Goal: Find specific page/section: Find specific page/section

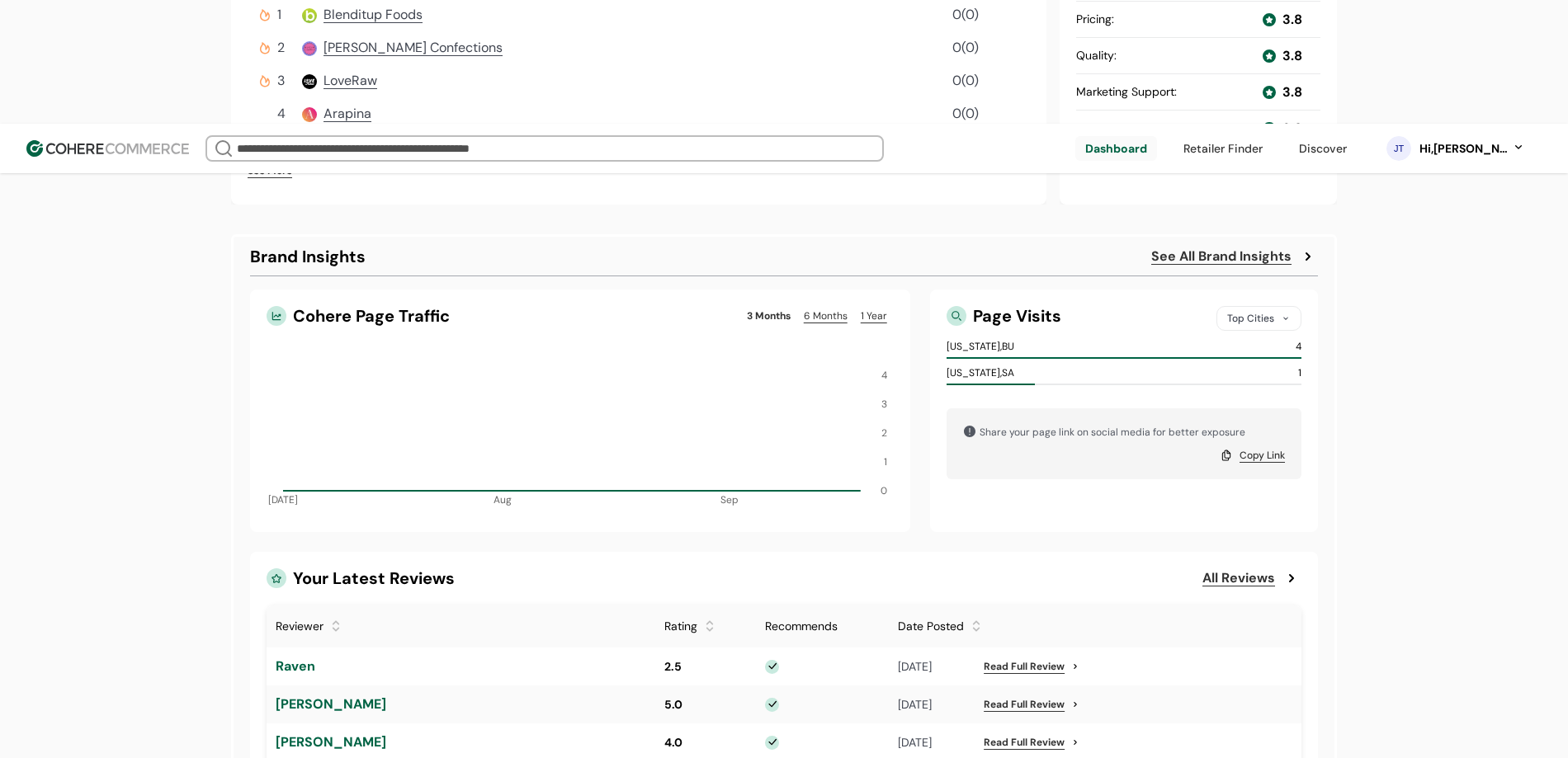
scroll to position [757, 0]
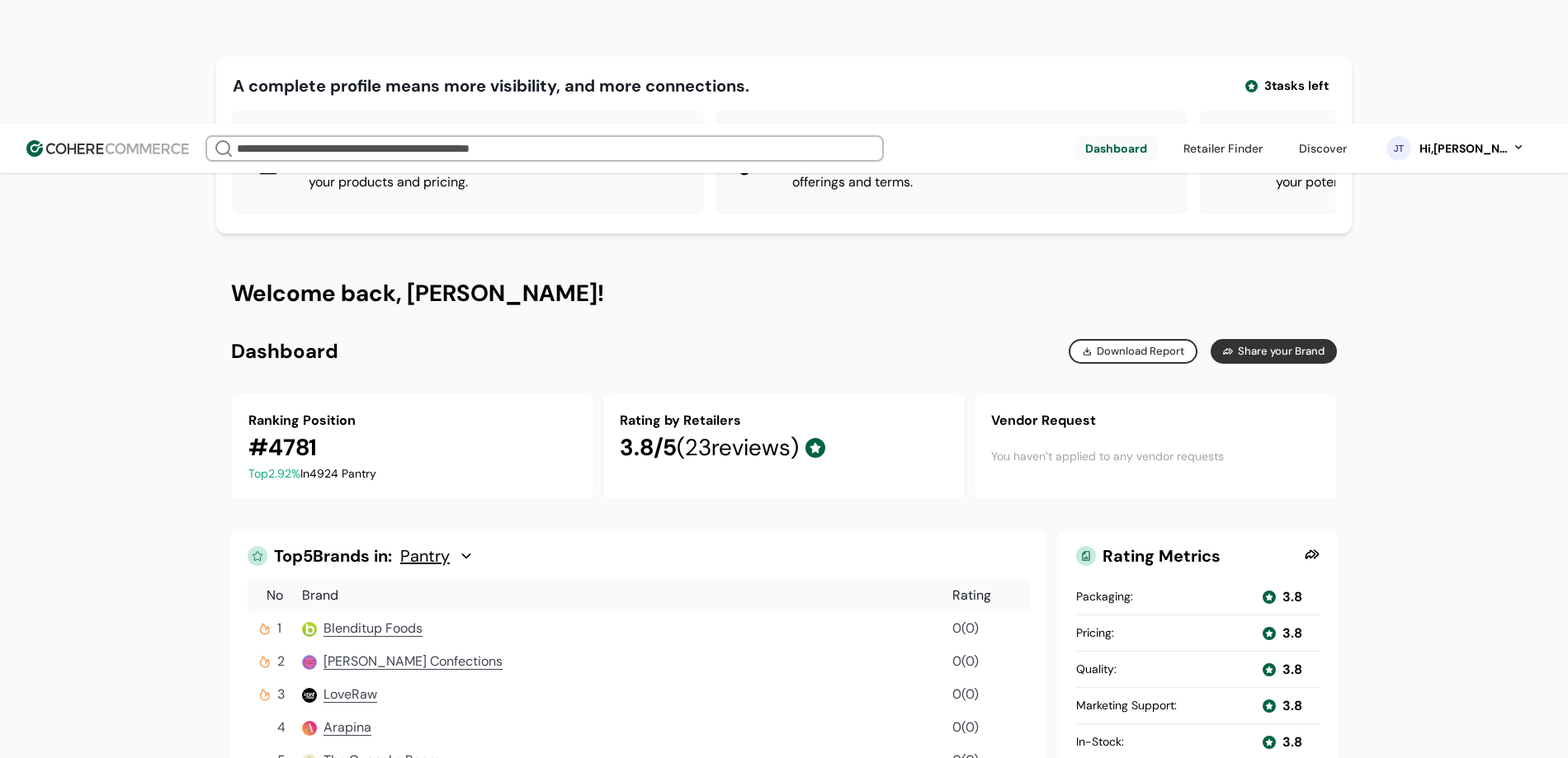
scroll to position [0, 0]
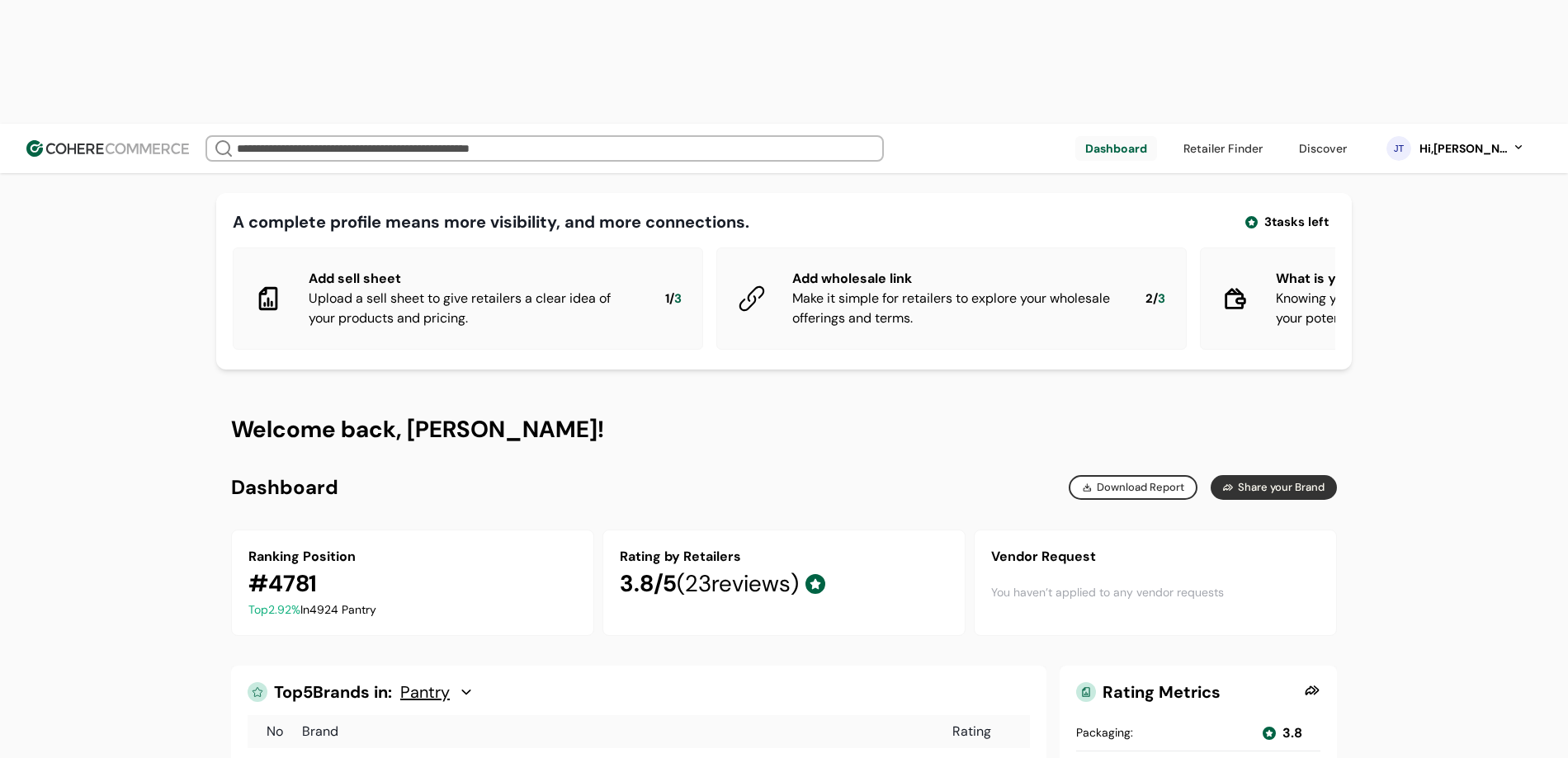
click at [1270, 136] on link at bounding box center [1224, 148] width 99 height 25
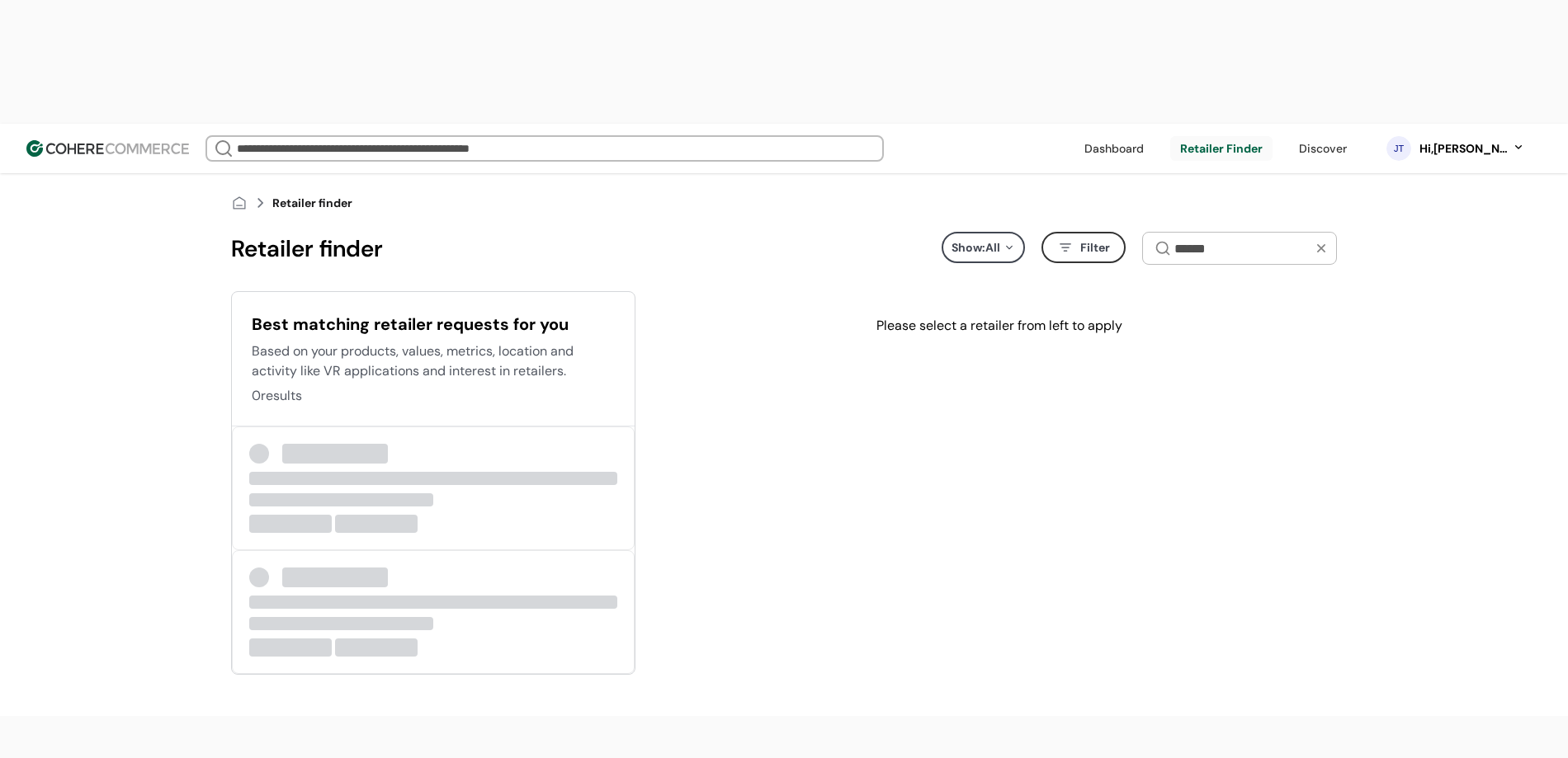
click at [1127, 136] on link at bounding box center [1114, 148] width 79 height 25
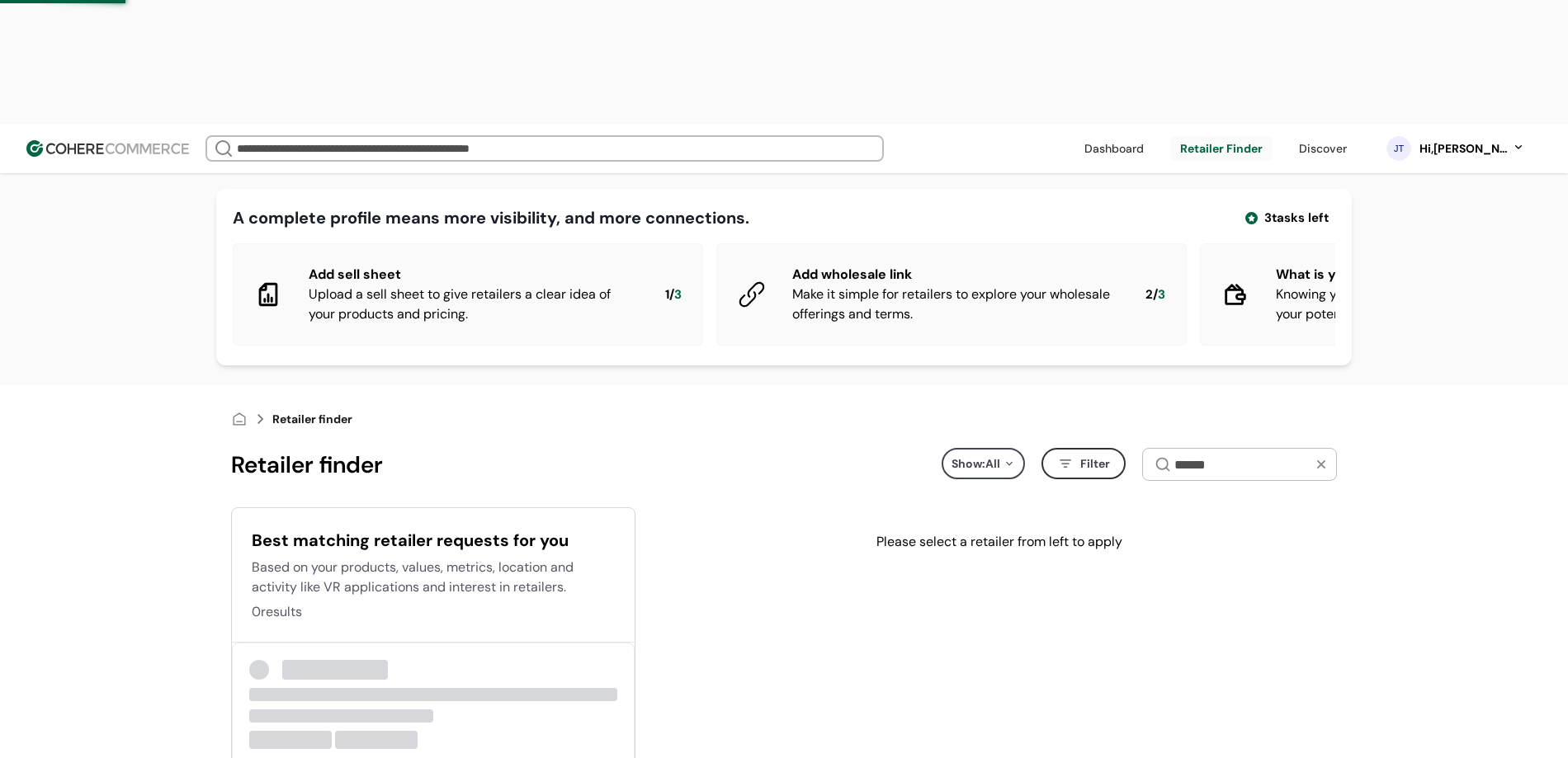
scroll to position [236, 0]
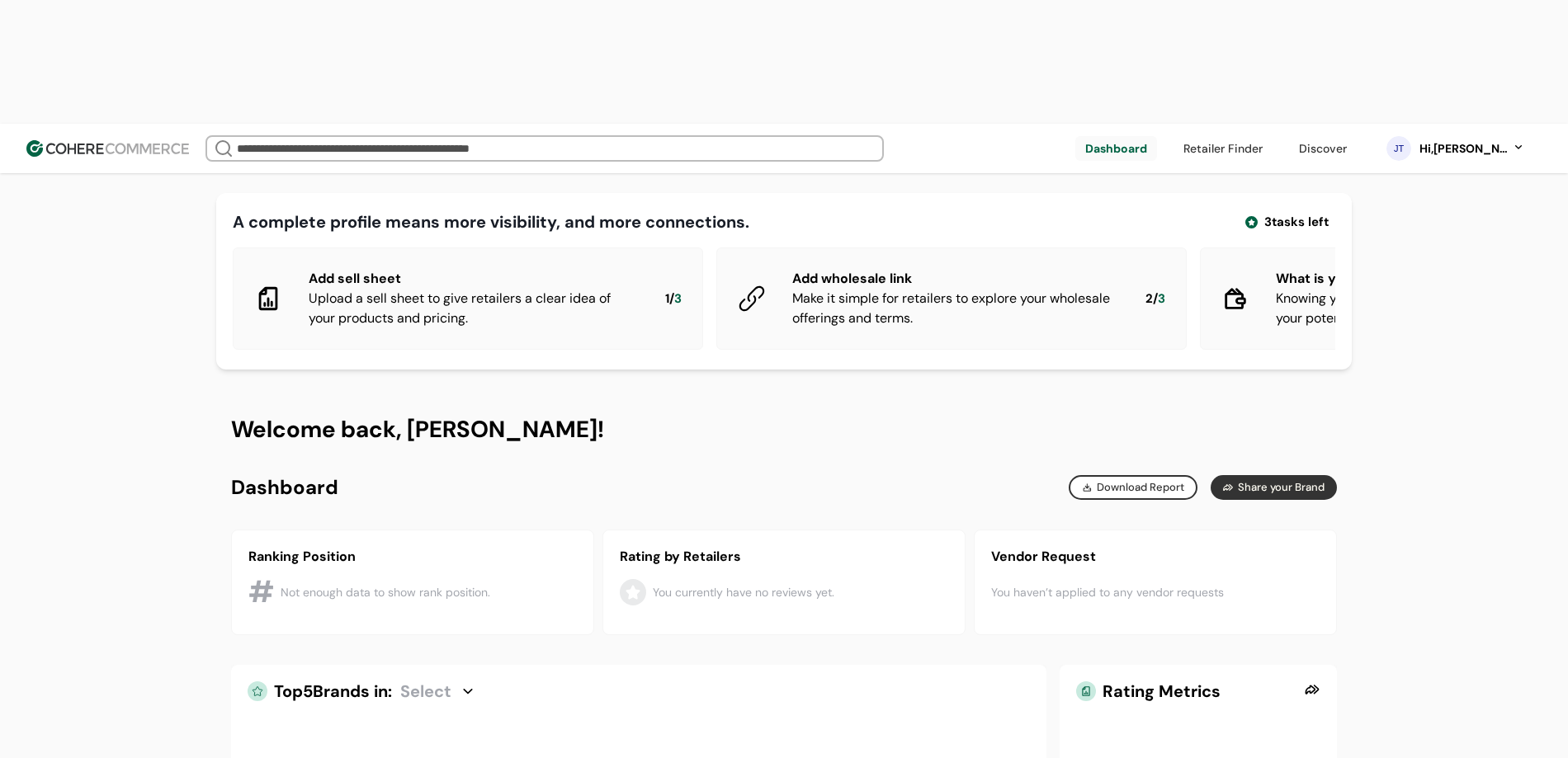
click at [1273, 136] on link at bounding box center [1224, 148] width 99 height 25
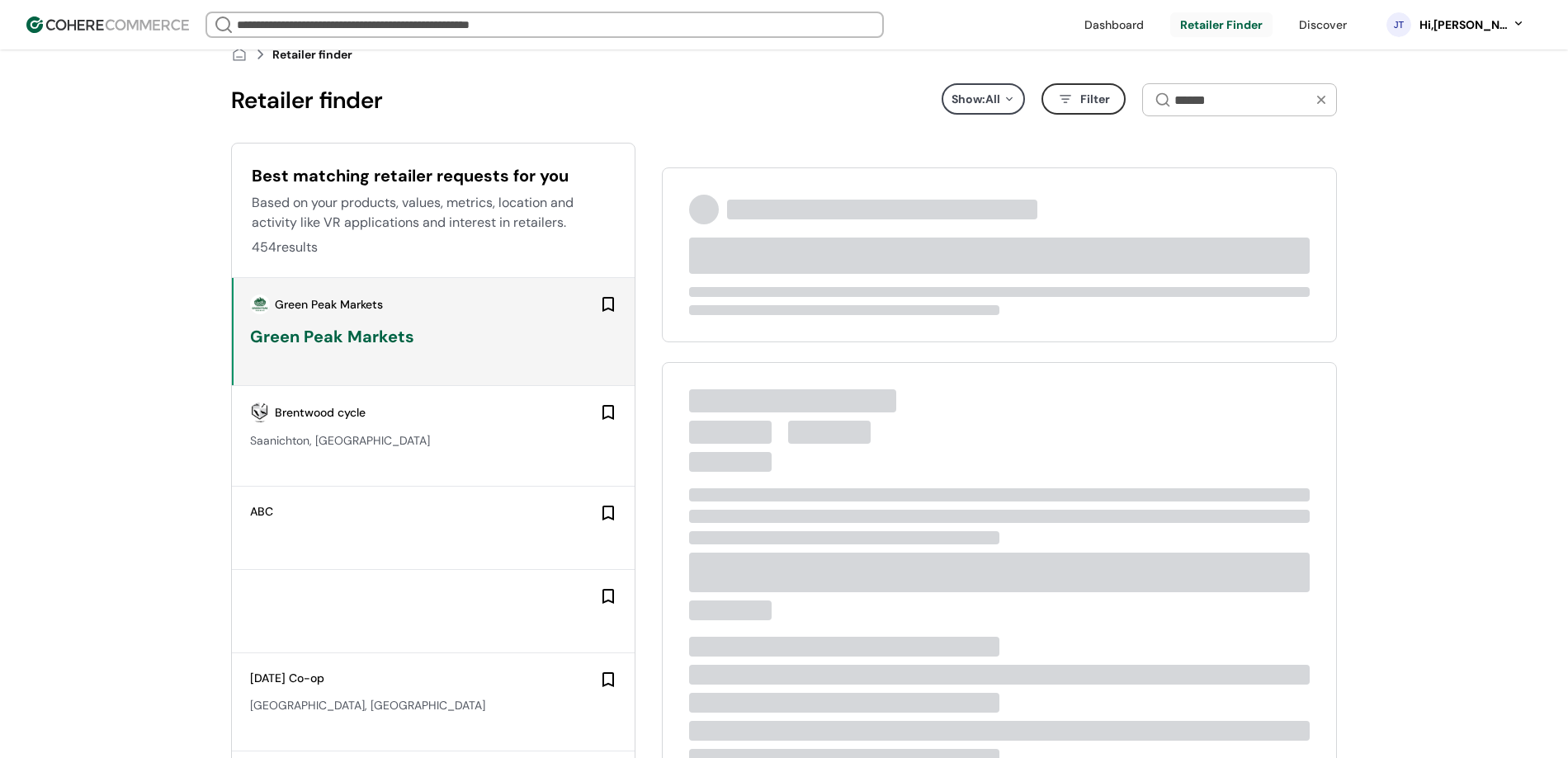
type input "**********"
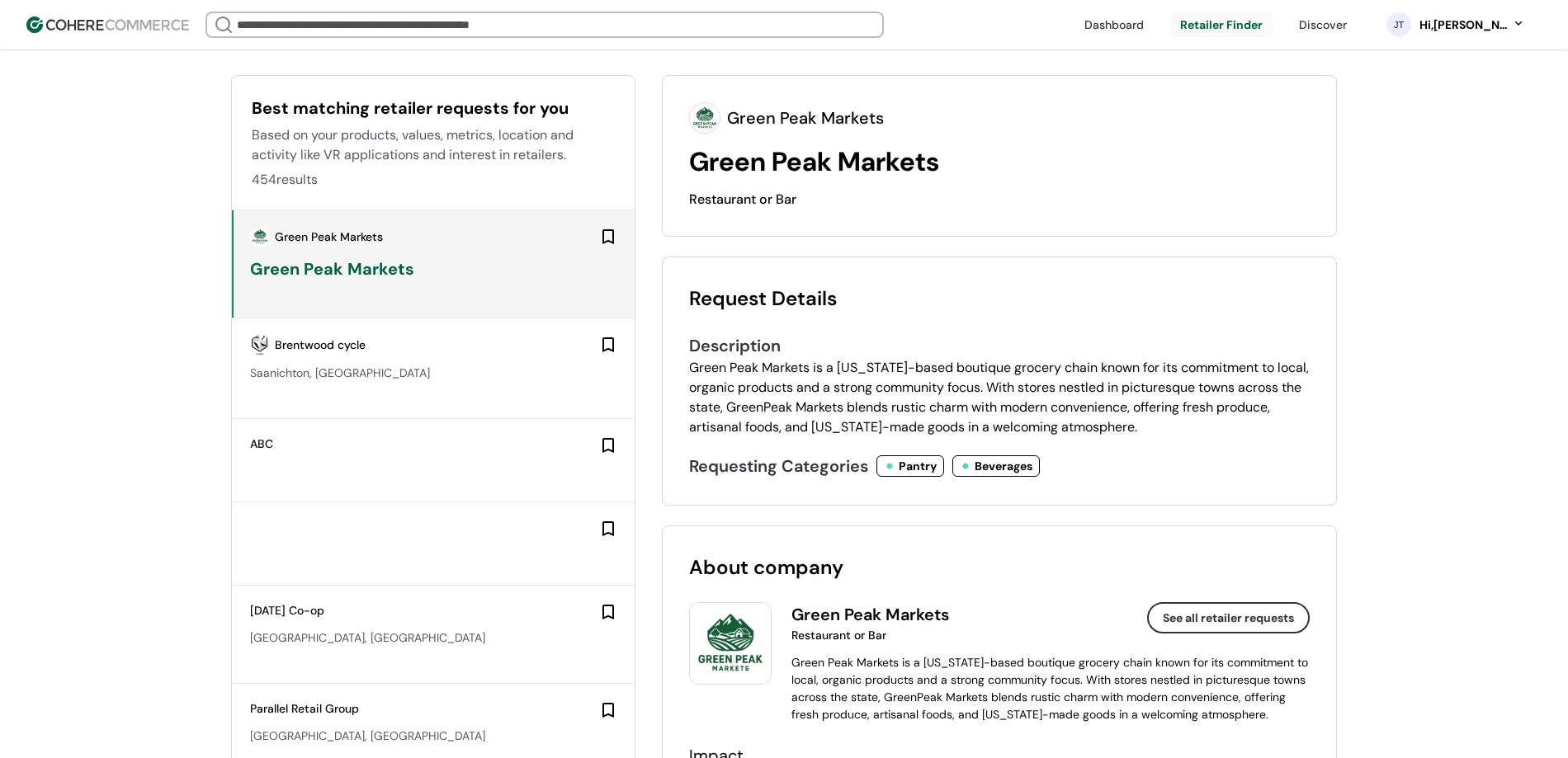
scroll to position [444, 0]
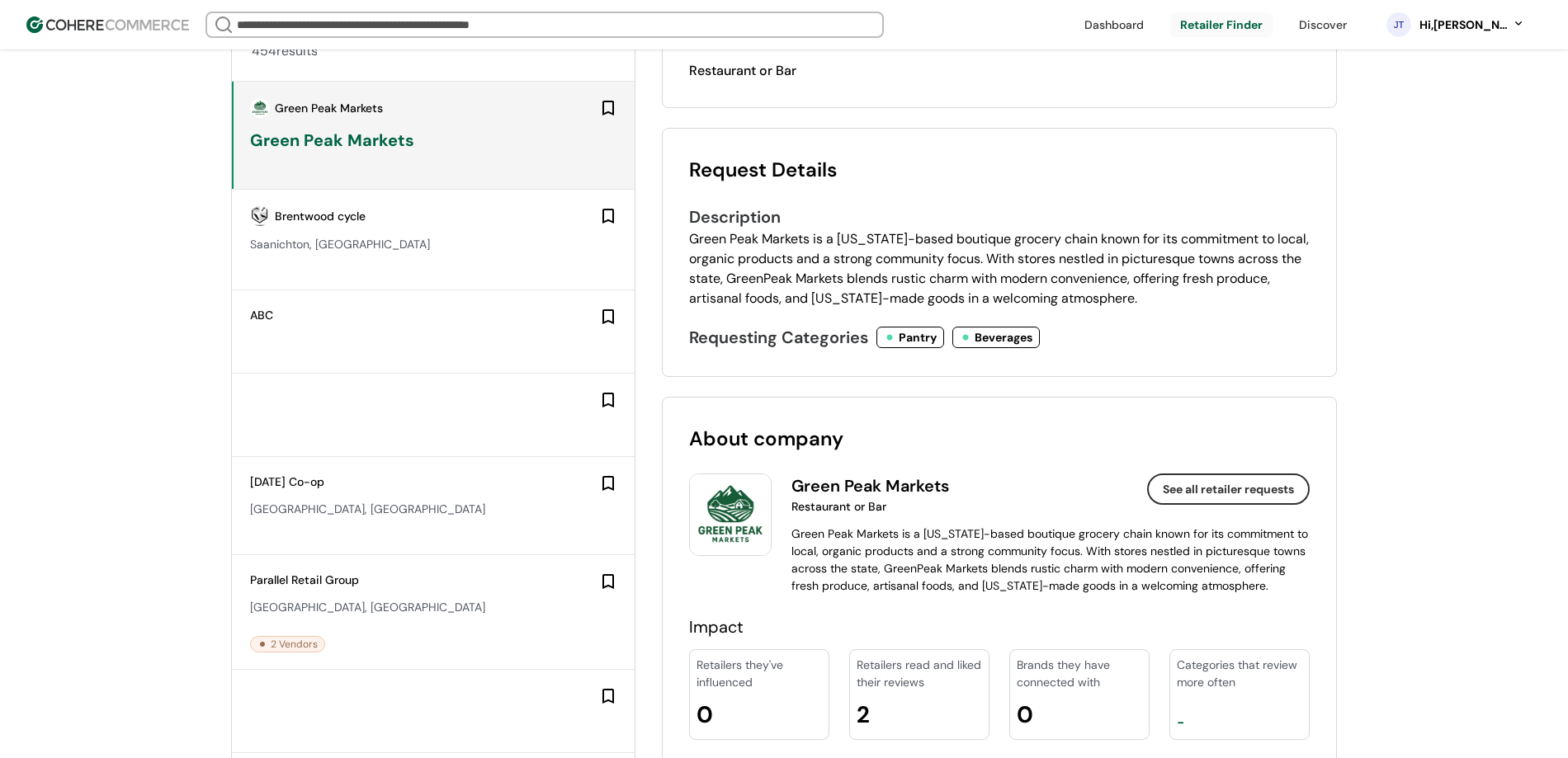
click at [728, 518] on img at bounding box center [731, 515] width 83 height 83
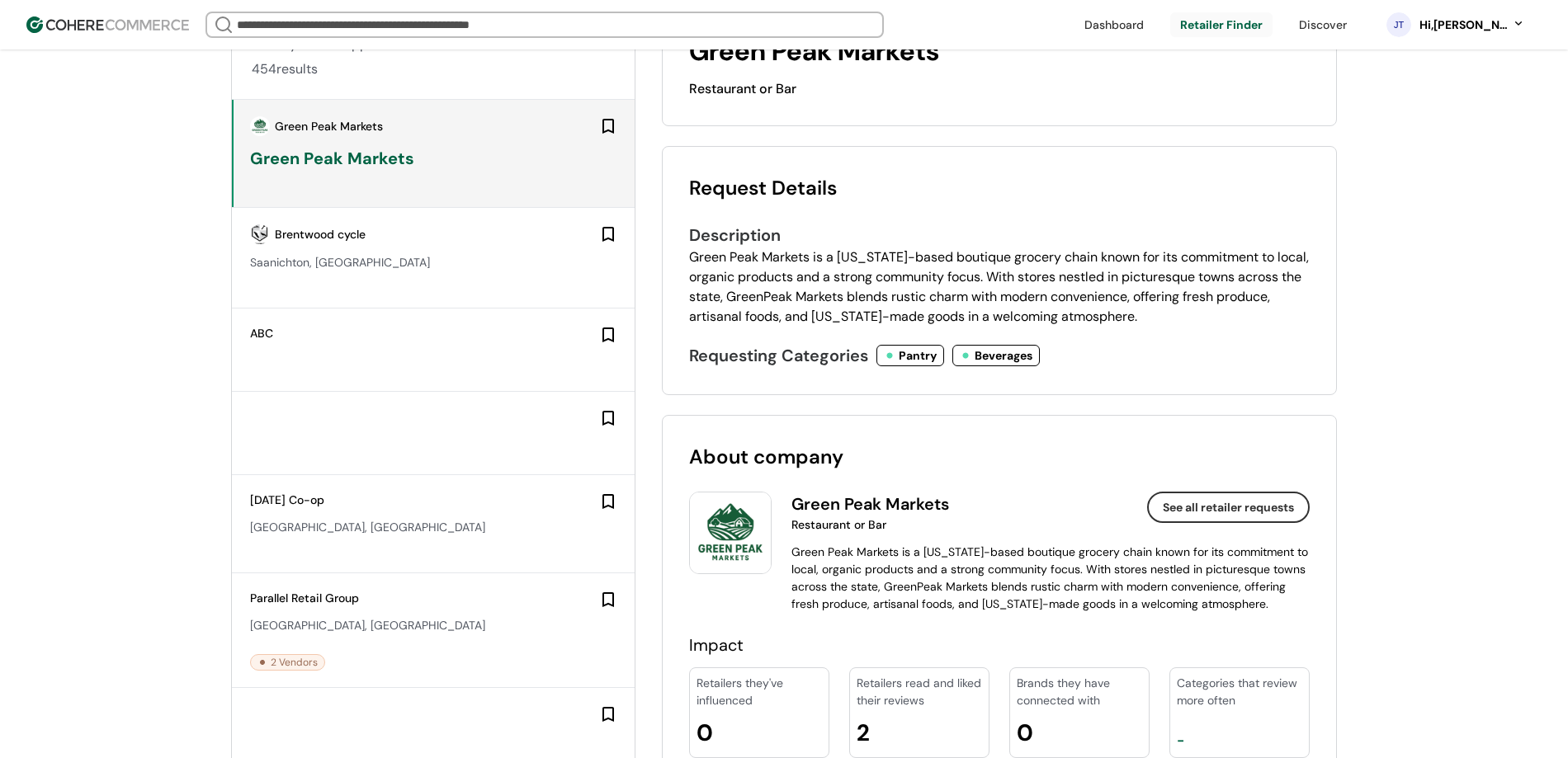
scroll to position [405, 0]
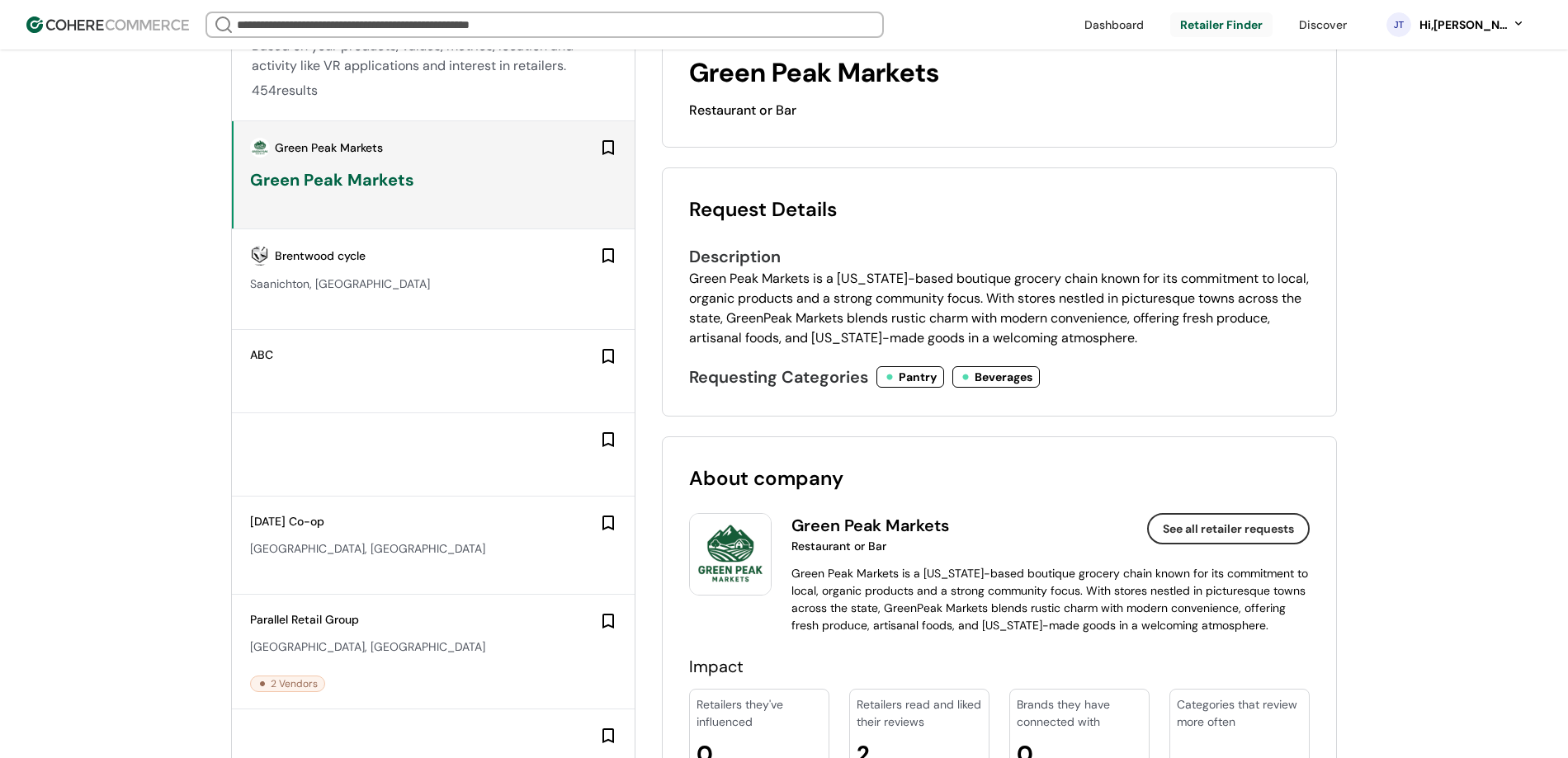
click at [1154, 23] on link at bounding box center [1114, 24] width 79 height 25
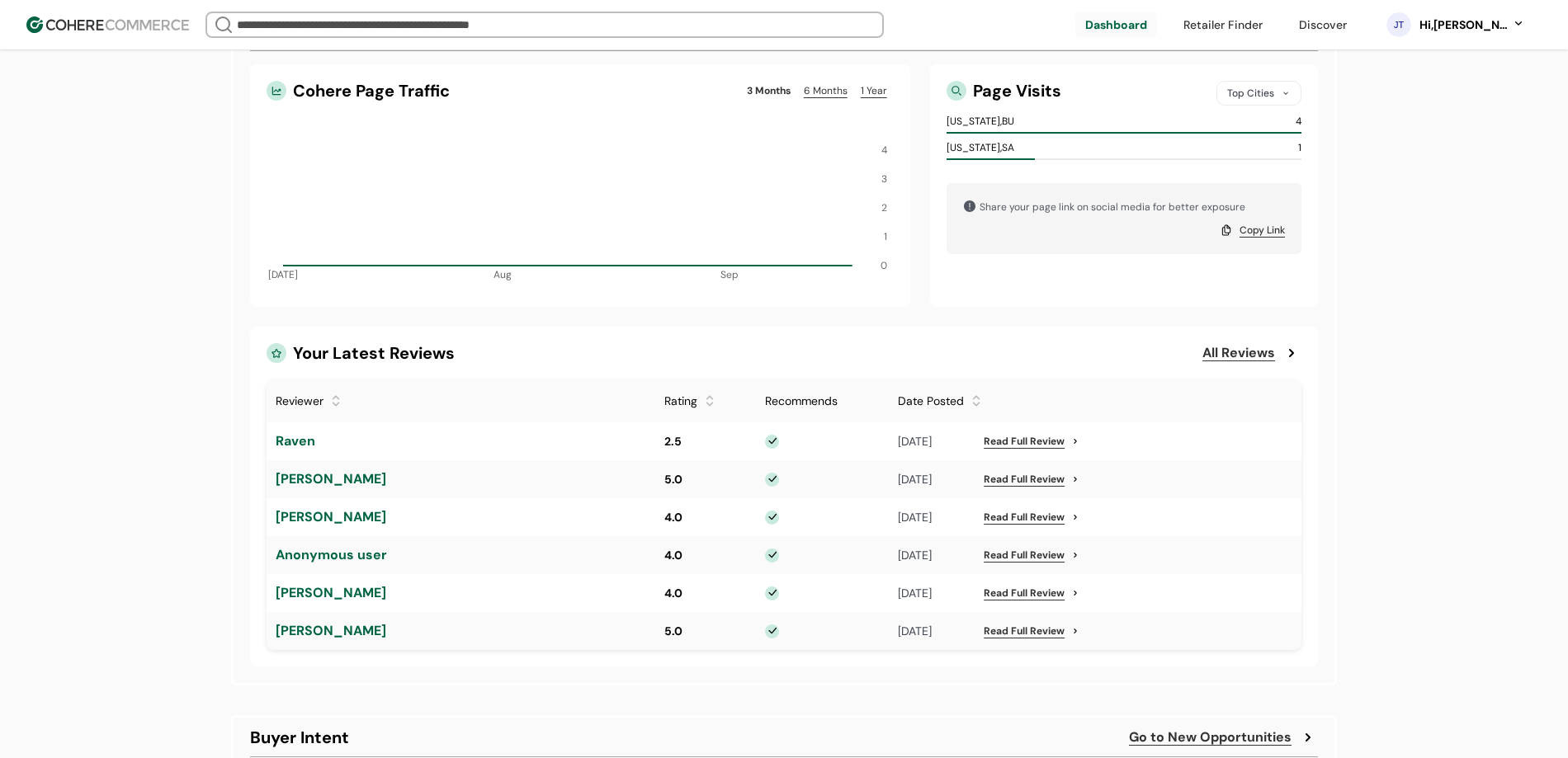
scroll to position [375, 0]
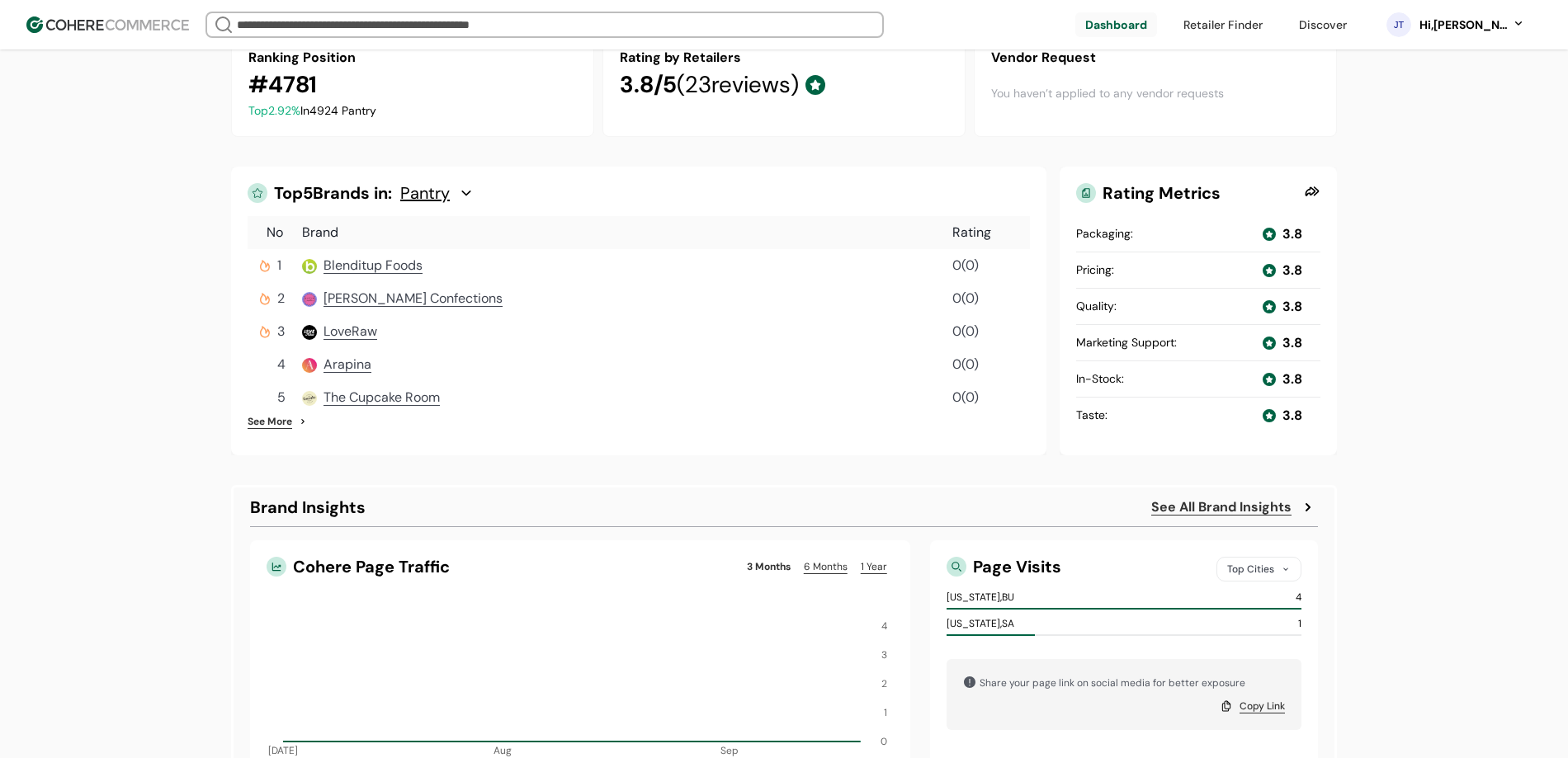
click at [386, 274] on span "Blenditup Foods" at bounding box center [374, 265] width 99 height 17
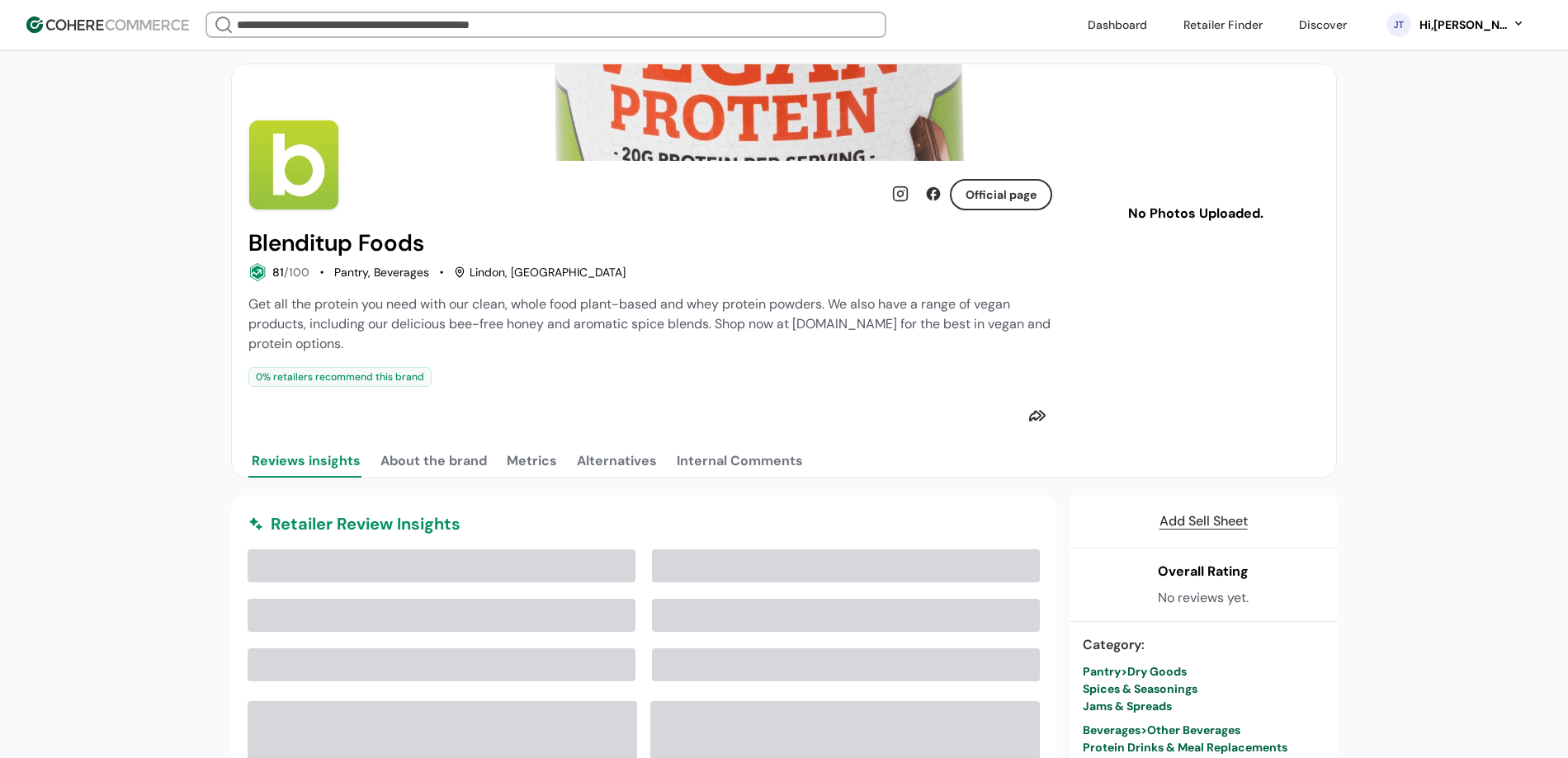
scroll to position [259, 0]
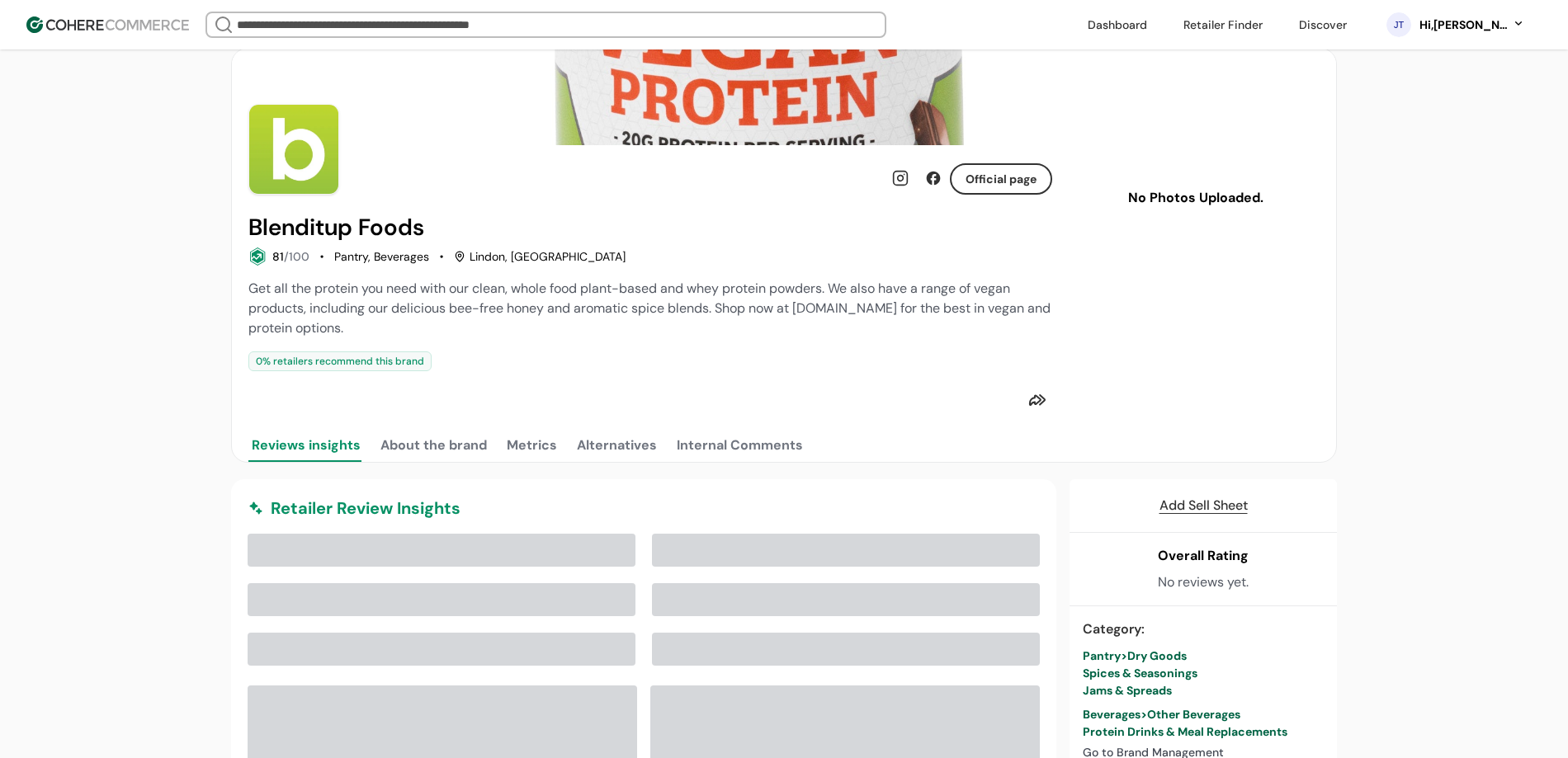
click at [581, 461] on button "Alternatives" at bounding box center [617, 445] width 86 height 33
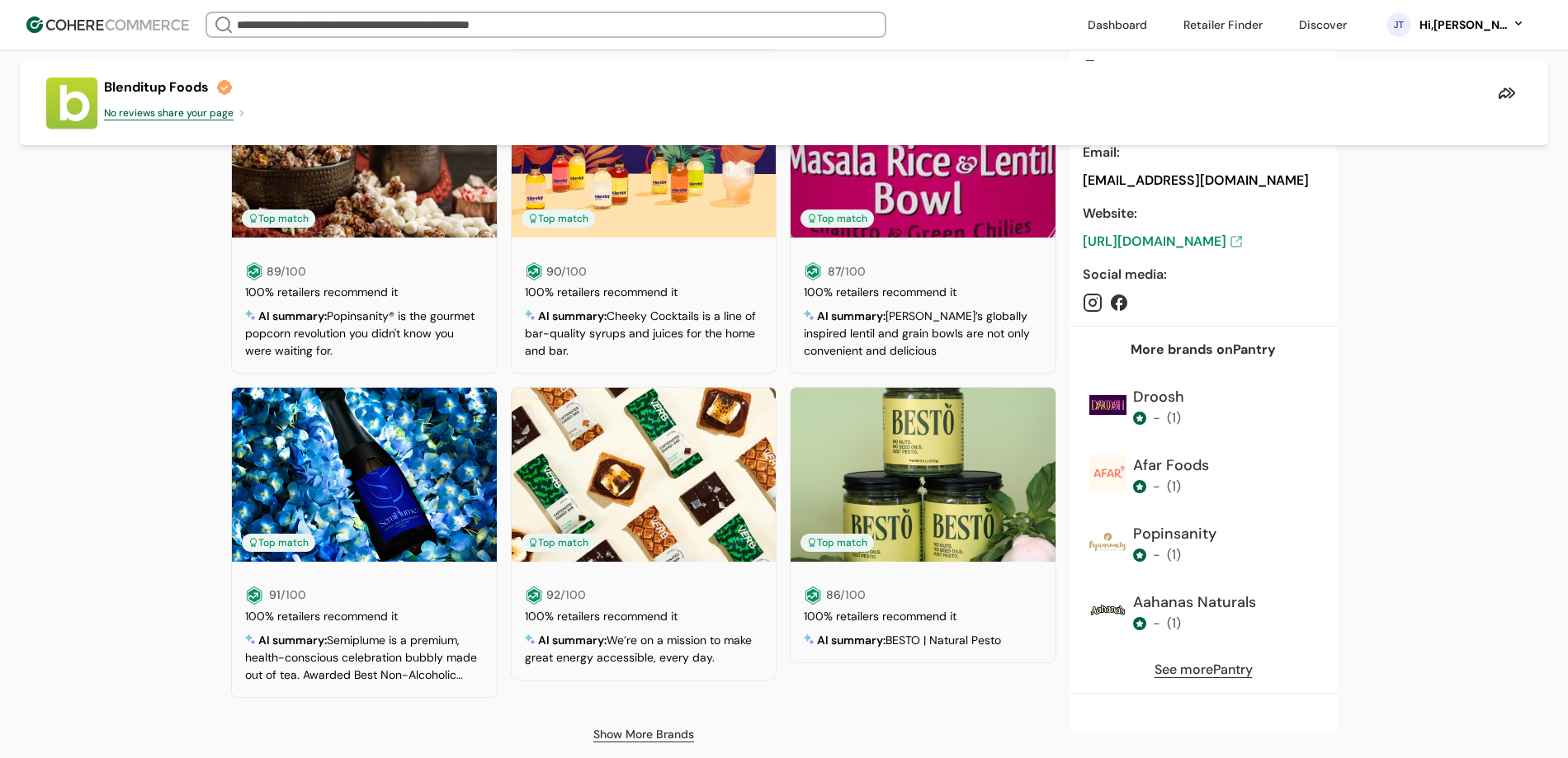
scroll to position [1416, 0]
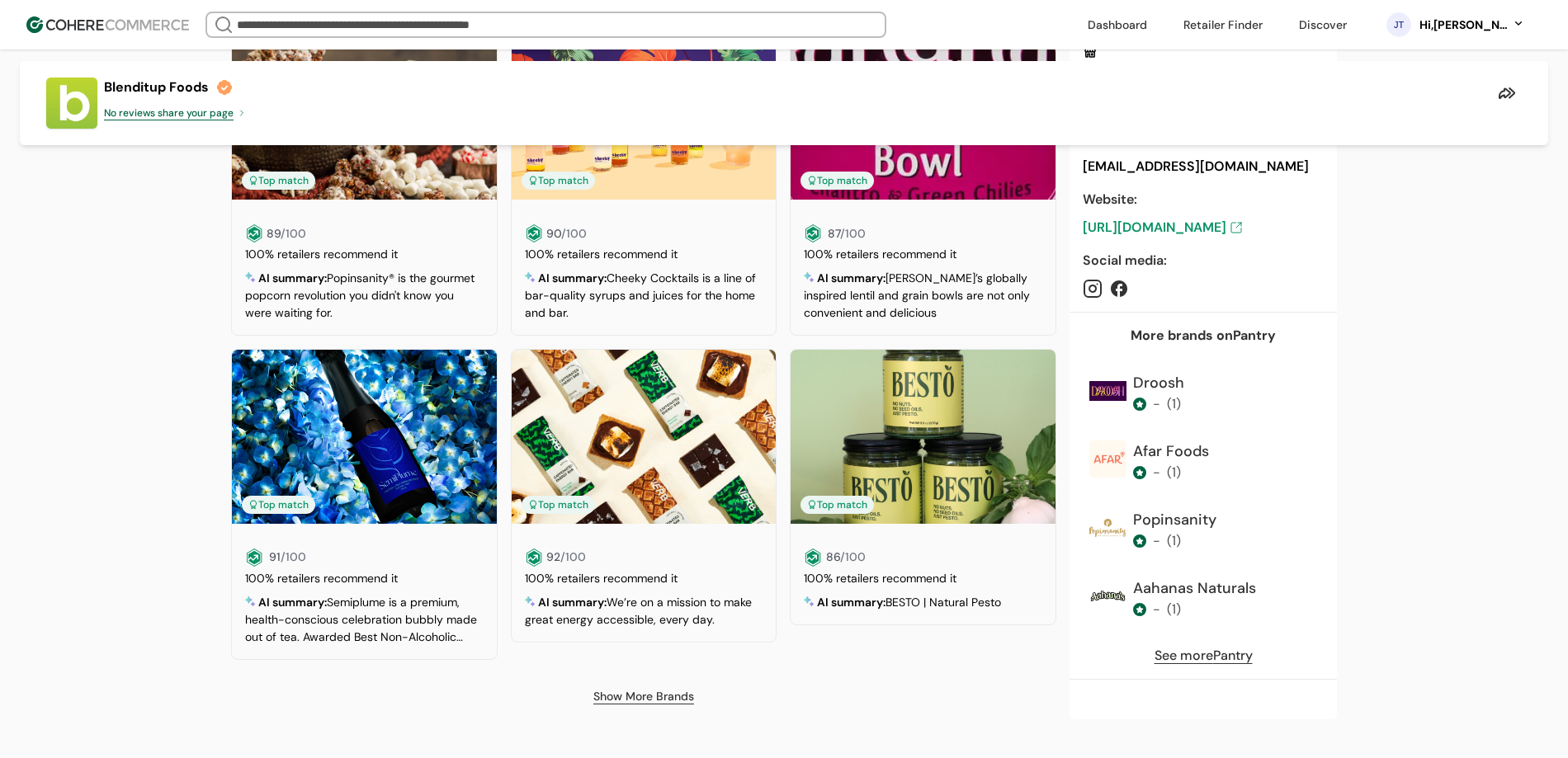
click at [1495, 26] on div "Hi, [PERSON_NAME]" at bounding box center [1463, 25] width 91 height 17
